Goal: Task Accomplishment & Management: Manage account settings

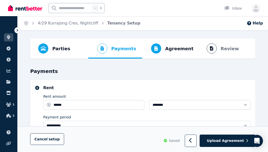
select select "**********"
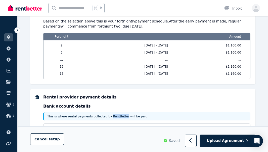
scroll to position [538, 0]
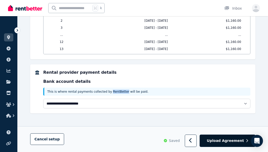
click at [227, 143] on span "Upload Agreement" at bounding box center [225, 140] width 37 height 5
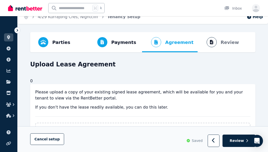
scroll to position [0, 0]
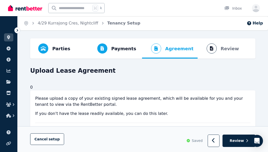
click at [223, 48] on ol "Parties Rental provider and tenant details Payments Bond and rental payments Ag…" at bounding box center [143, 48] width 218 height 20
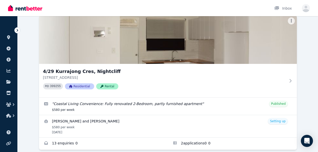
scroll to position [46, 0]
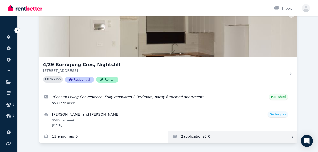
click at [184, 136] on link "Applications for 4/29 Kurrajong Cres, Nightcliff" at bounding box center [232, 136] width 129 height 12
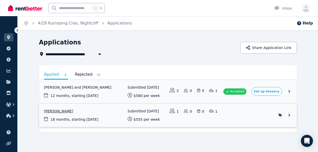
click at [203, 117] on link "View application: Bibek Bashyal" at bounding box center [168, 114] width 258 height 23
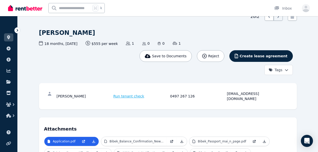
scroll to position [26, 0]
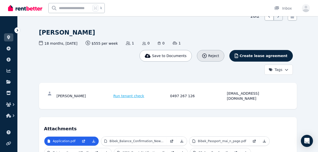
click at [217, 56] on span "Reject" at bounding box center [213, 55] width 11 height 5
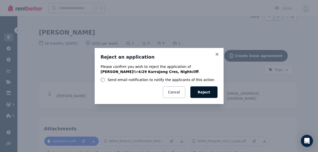
click at [209, 96] on button "Reject" at bounding box center [203, 92] width 27 height 12
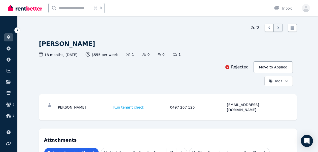
scroll to position [0, 0]
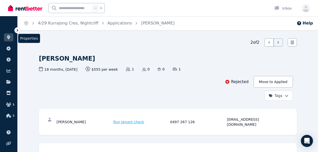
click at [8, 36] on icon at bounding box center [8, 37] width 3 height 4
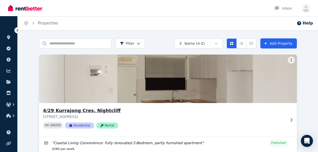
click at [76, 84] on img at bounding box center [167, 78] width 271 height 51
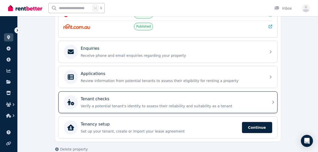
scroll to position [149, 0]
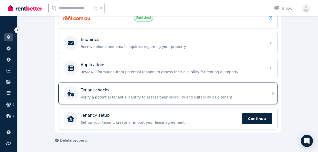
click at [138, 97] on p "Verify a potential tenant's identity to assess their reliability and suitabilit…" at bounding box center [172, 96] width 182 height 5
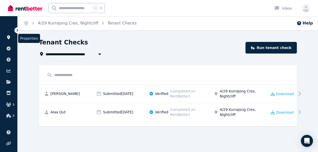
click at [10, 38] on icon at bounding box center [8, 37] width 5 height 4
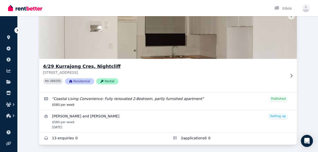
scroll to position [46, 0]
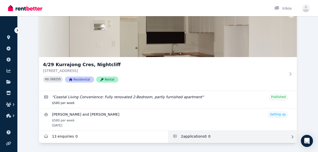
click at [188, 136] on link "Applications for 4/29 Kurrajong Cres, Nightcliff" at bounding box center [232, 136] width 129 height 12
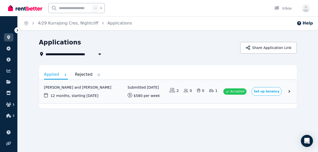
click at [80, 75] on link "Rejected 1" at bounding box center [88, 74] width 26 height 9
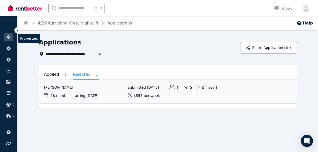
click at [6, 41] on link at bounding box center [8, 37] width 9 height 8
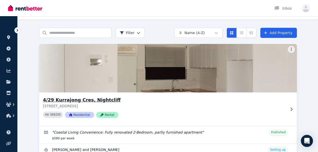
scroll to position [46, 0]
